Goal: Task Accomplishment & Management: Use online tool/utility

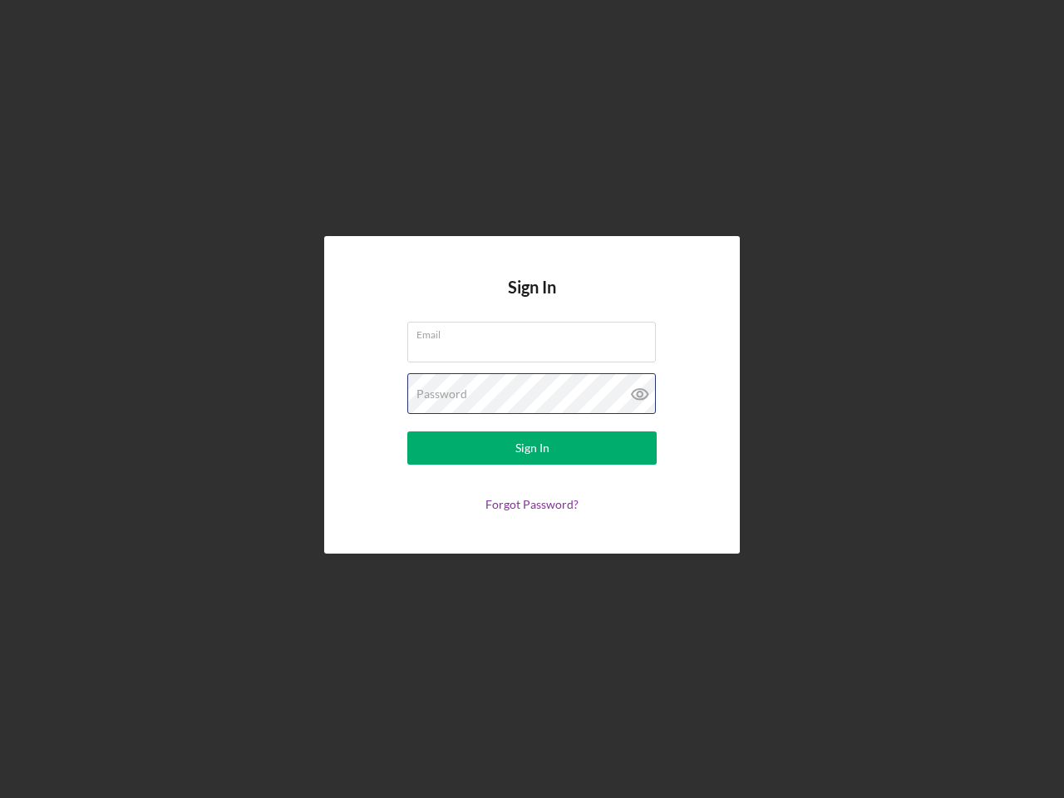
click at [532, 399] on div "Password" at bounding box center [531, 394] width 249 height 42
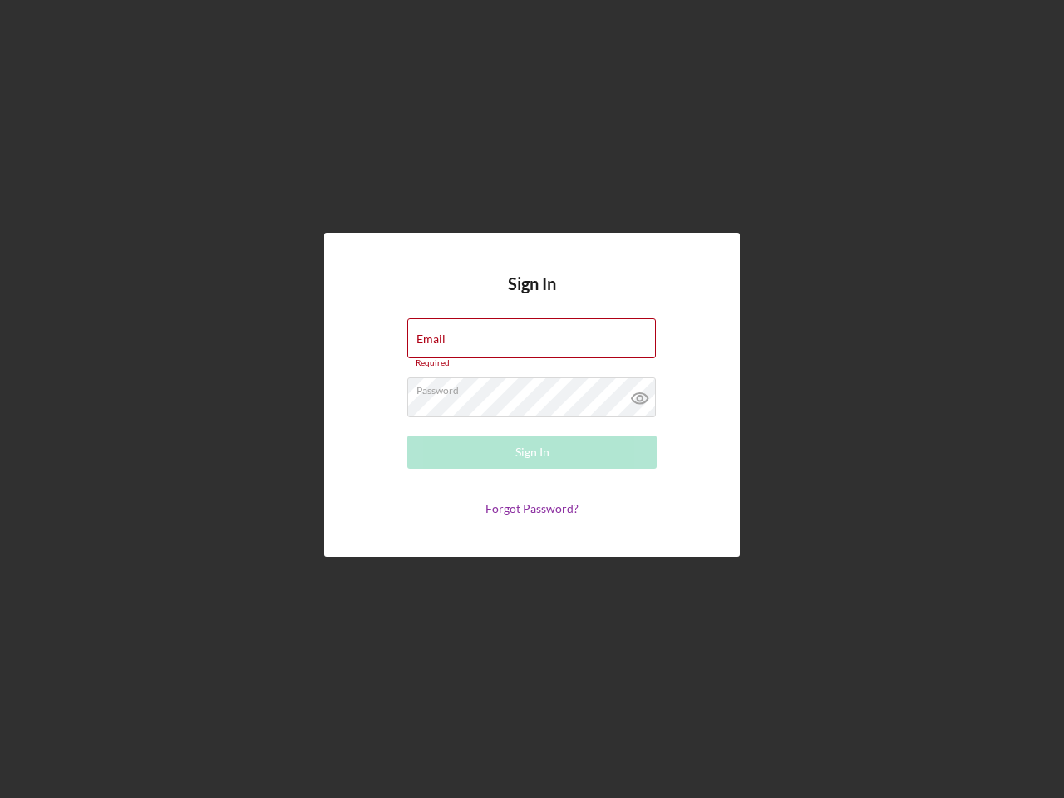
click at [640, 394] on icon at bounding box center [640, 398] width 42 height 42
